Goal: Information Seeking & Learning: Learn about a topic

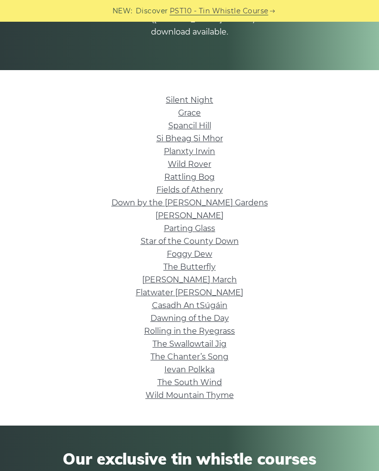
scroll to position [156, 0]
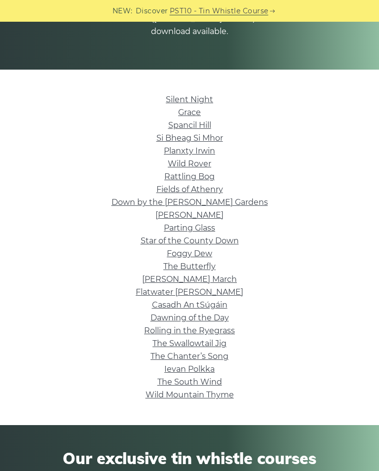
click at [211, 95] on link "Silent Night" at bounding box center [189, 99] width 47 height 9
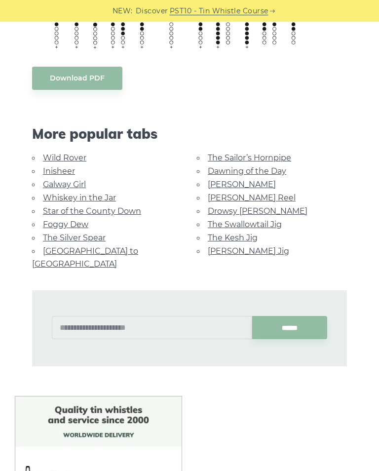
scroll to position [764, 0]
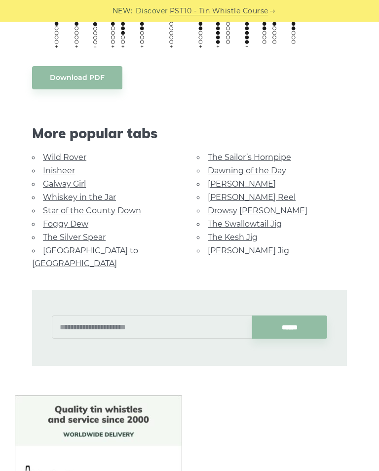
click at [83, 181] on link "Galway Girl" at bounding box center [64, 183] width 43 height 9
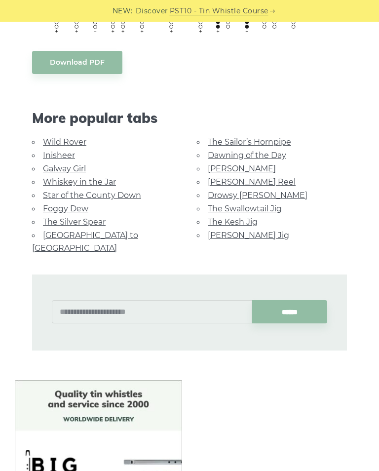
click at [254, 218] on link "The Kesh Jig" at bounding box center [233, 221] width 50 height 9
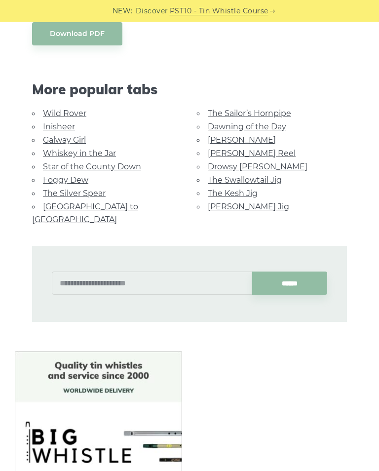
scroll to position [807, 0]
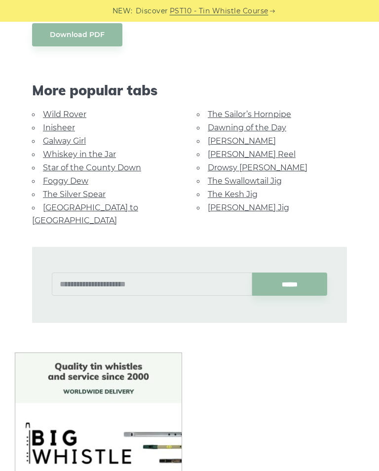
click at [103, 153] on link "Whiskey in the Jar" at bounding box center [79, 154] width 73 height 9
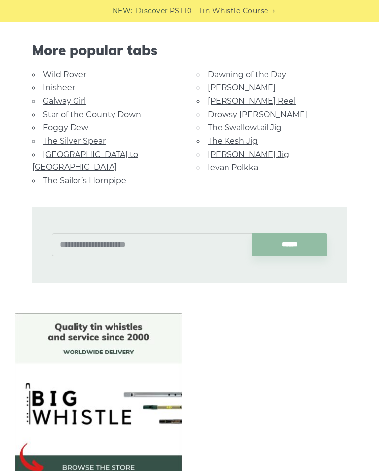
scroll to position [567, 0]
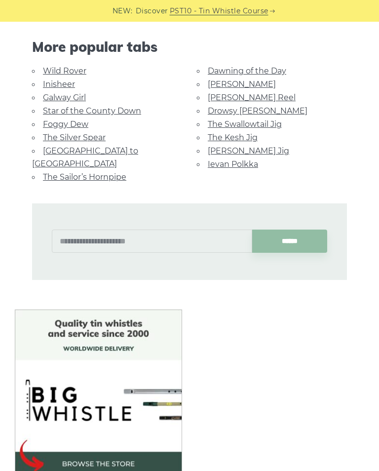
click at [255, 67] on link "Dawning of the Day" at bounding box center [247, 70] width 79 height 9
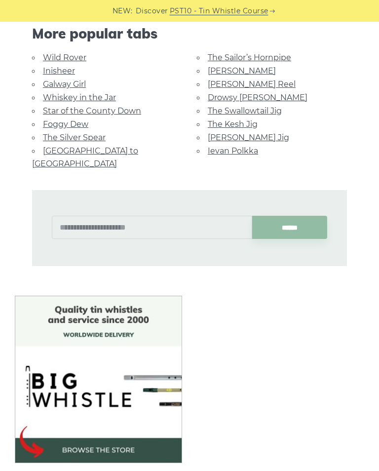
scroll to position [594, 0]
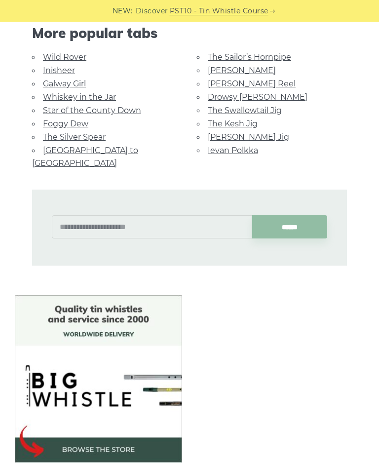
click at [115, 150] on link "[GEOGRAPHIC_DATA] to [GEOGRAPHIC_DATA]" at bounding box center [85, 157] width 106 height 22
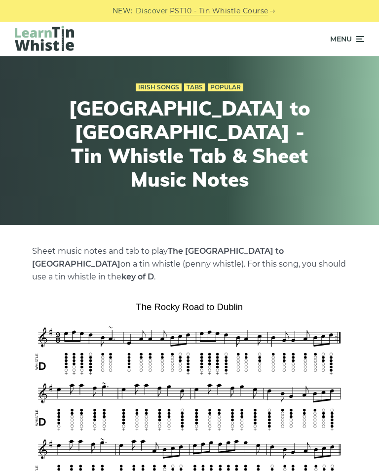
scroll to position [0, 0]
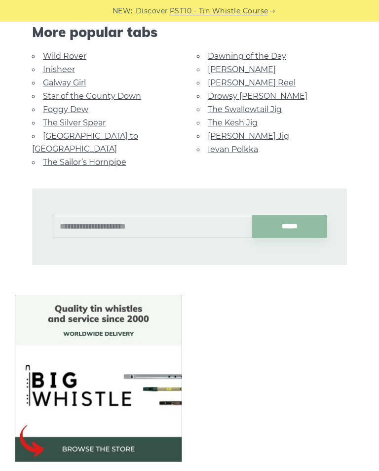
scroll to position [582, 0]
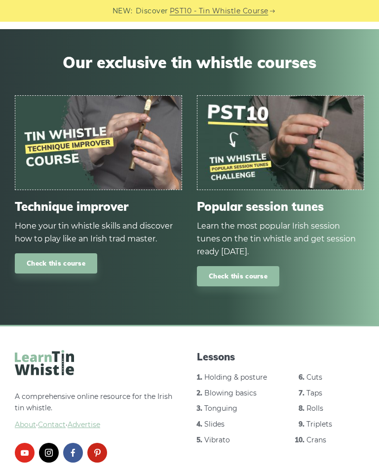
scroll to position [553, 0]
